Goal: Find specific page/section: Find specific page/section

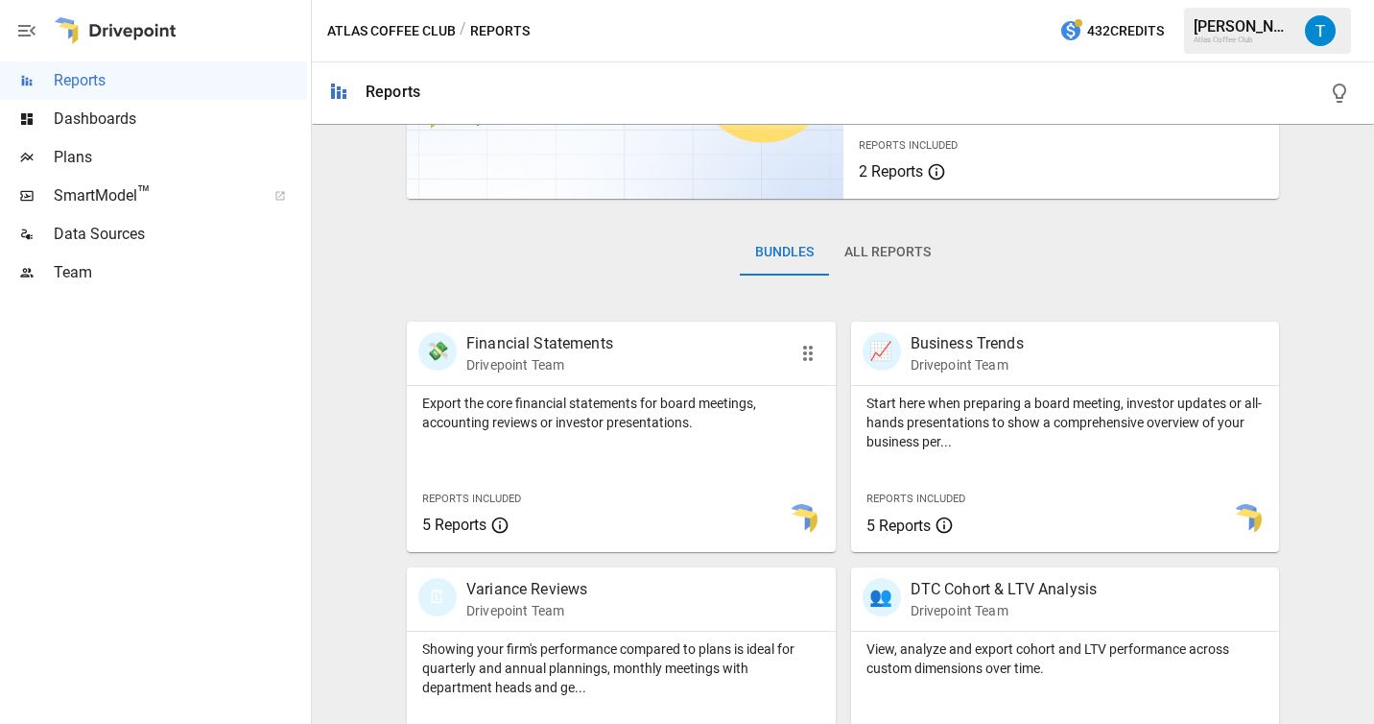
scroll to position [198, 0]
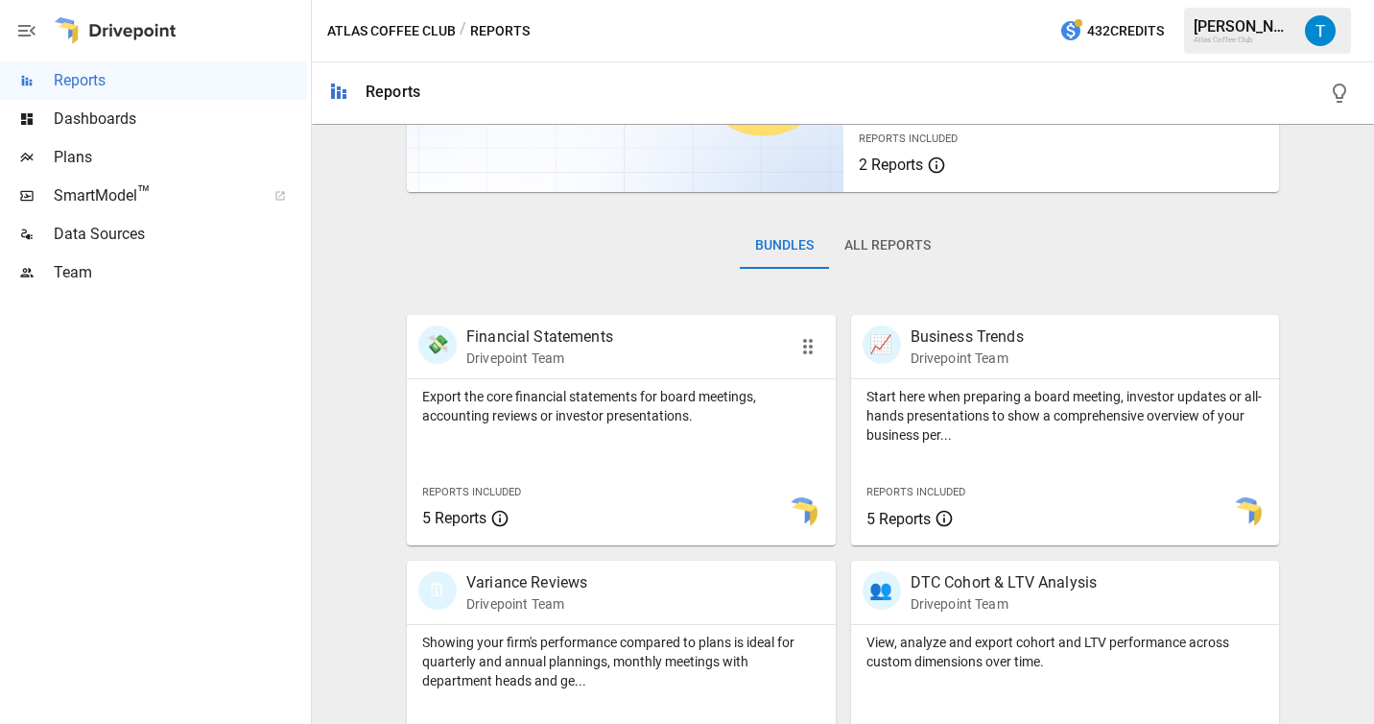
click at [579, 412] on p "Export the core financial statements for board meetings, accounting reviews or …" at bounding box center [621, 406] width 398 height 38
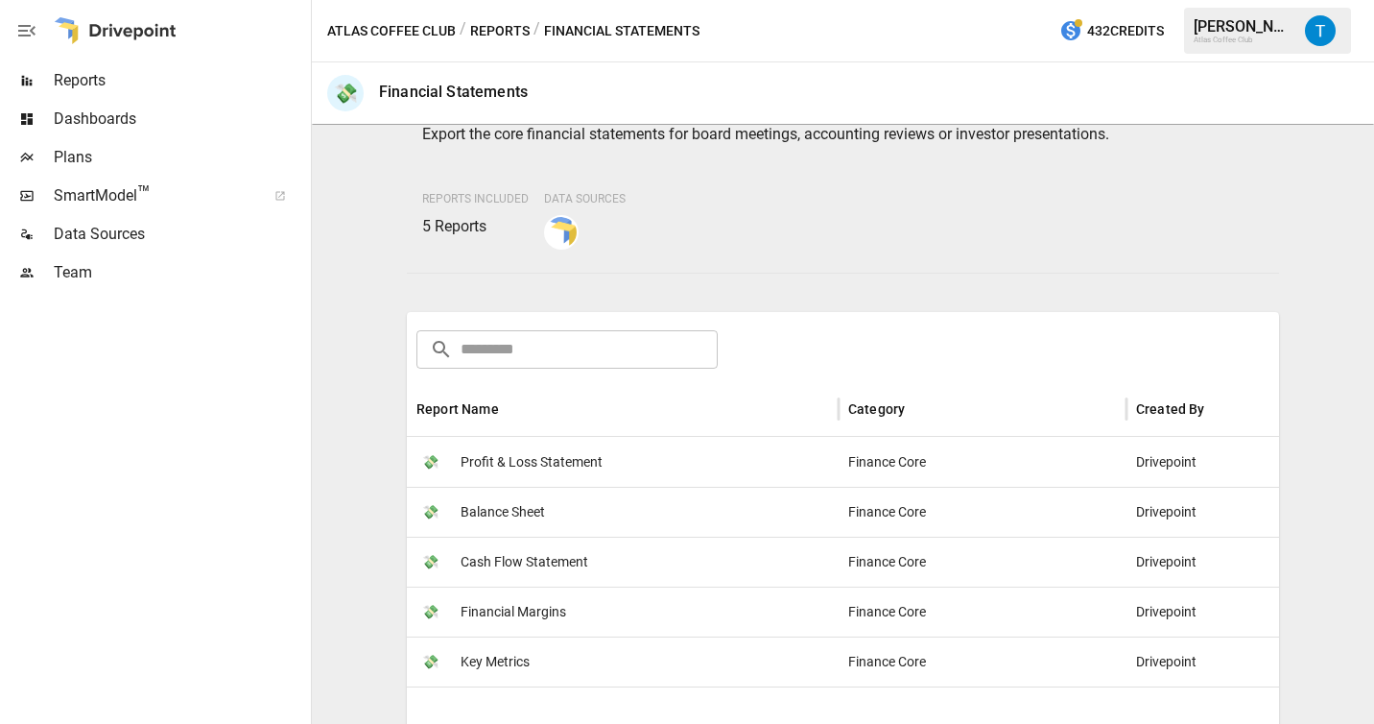
scroll to position [183, 0]
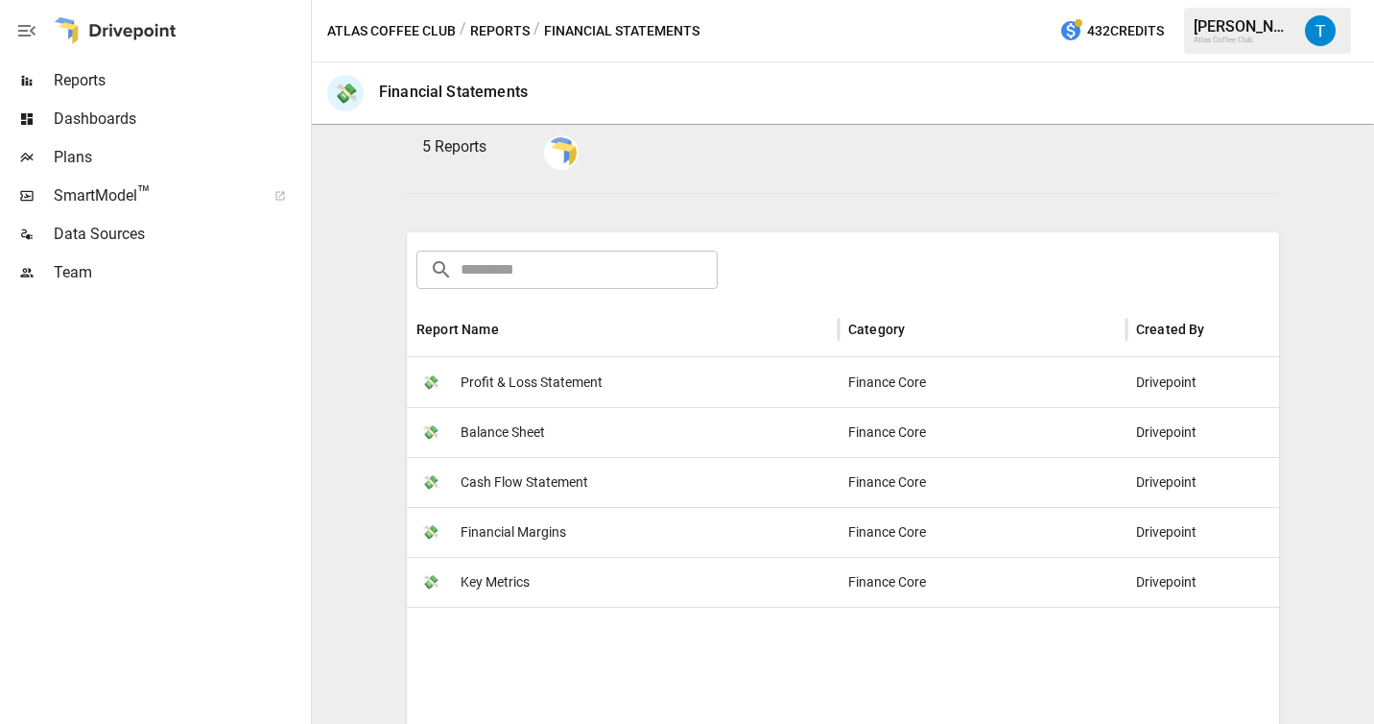
click at [553, 486] on span "Cash Flow Statement" at bounding box center [525, 482] width 128 height 49
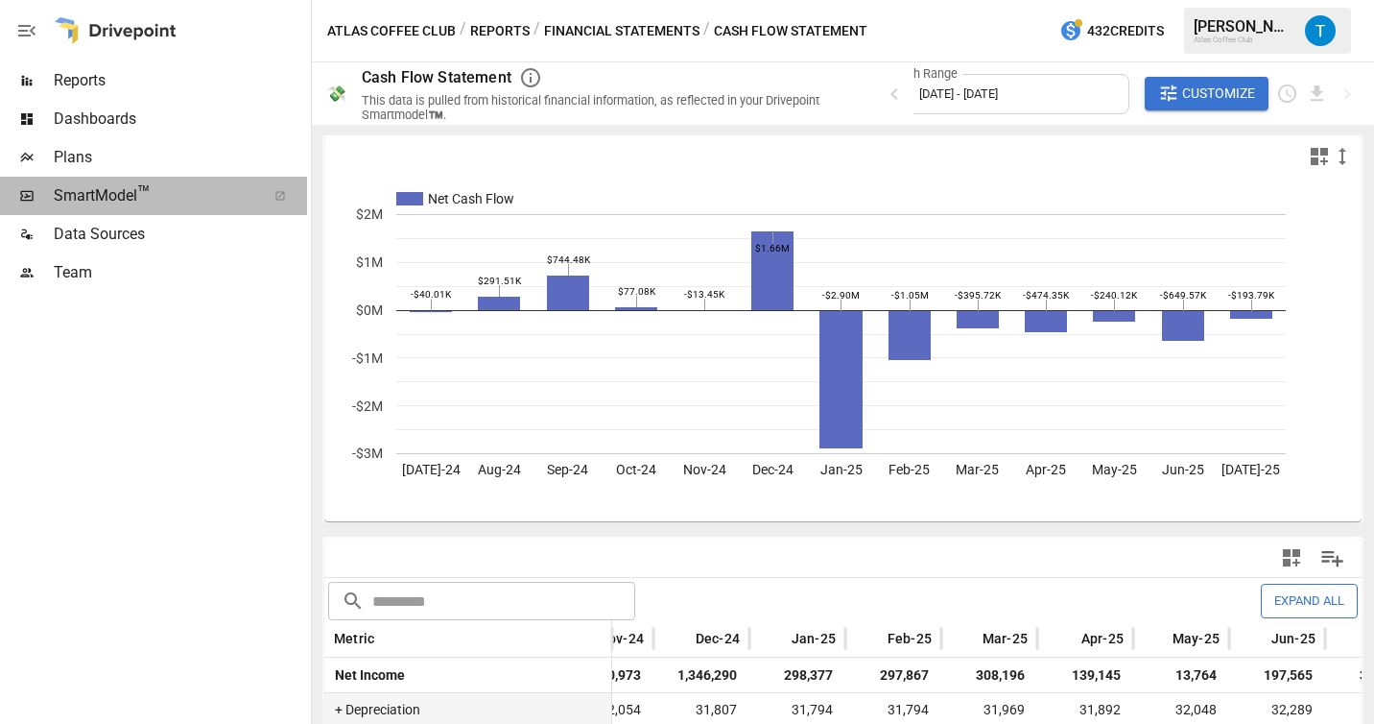
click at [119, 198] on span "SmartModel ™" at bounding box center [154, 195] width 200 height 23
